Goal: Check status

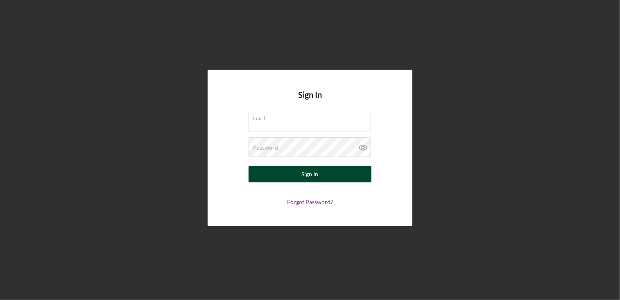
type input "[EMAIL_ADDRESS][DOMAIN_NAME]"
click at [303, 178] on div "Sign In" at bounding box center [310, 174] width 17 height 16
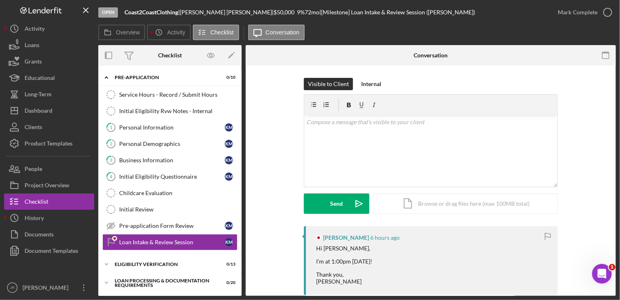
scroll to position [60, 0]
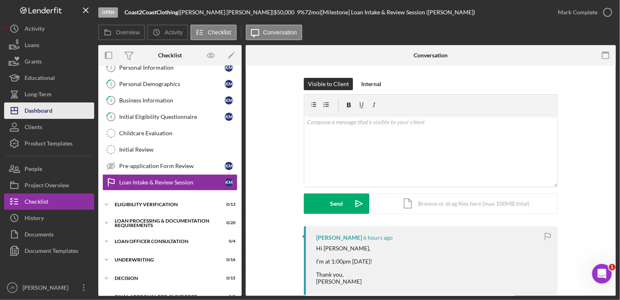
click at [49, 113] on div "Dashboard" at bounding box center [39, 111] width 28 height 18
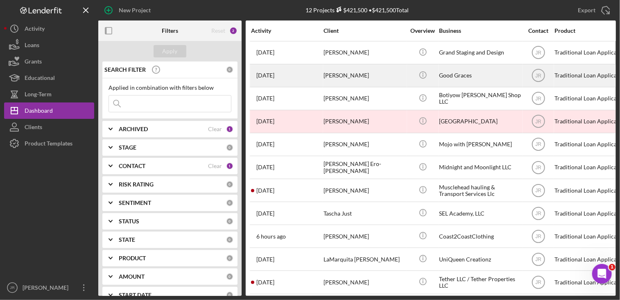
click at [342, 77] on div "[PERSON_NAME]" at bounding box center [364, 76] width 82 height 22
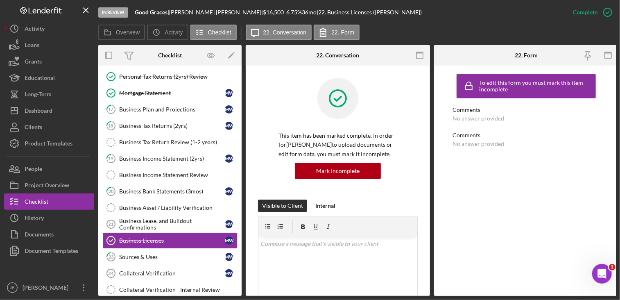
scroll to position [175, 0]
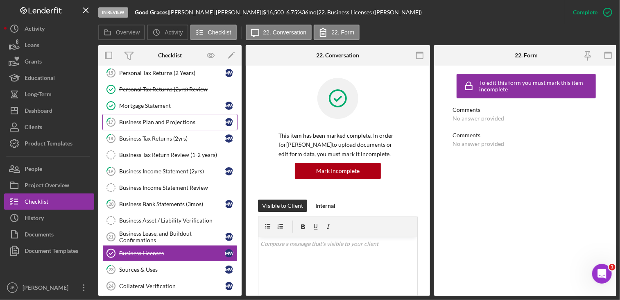
click at [166, 125] on link "17 Business Plan and Projections M W" at bounding box center [169, 122] width 135 height 16
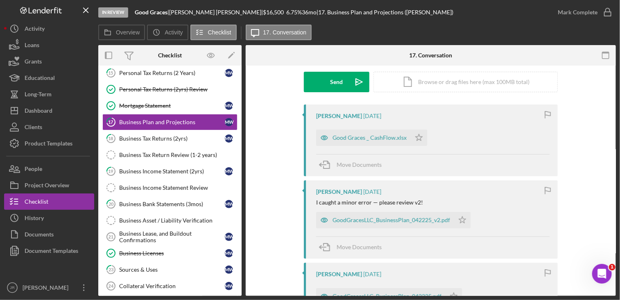
scroll to position [123, 0]
click at [356, 138] on div "Good Graces _ CashFlow.xlsx" at bounding box center [369, 136] width 74 height 7
